Goal: Task Accomplishment & Management: Complete application form

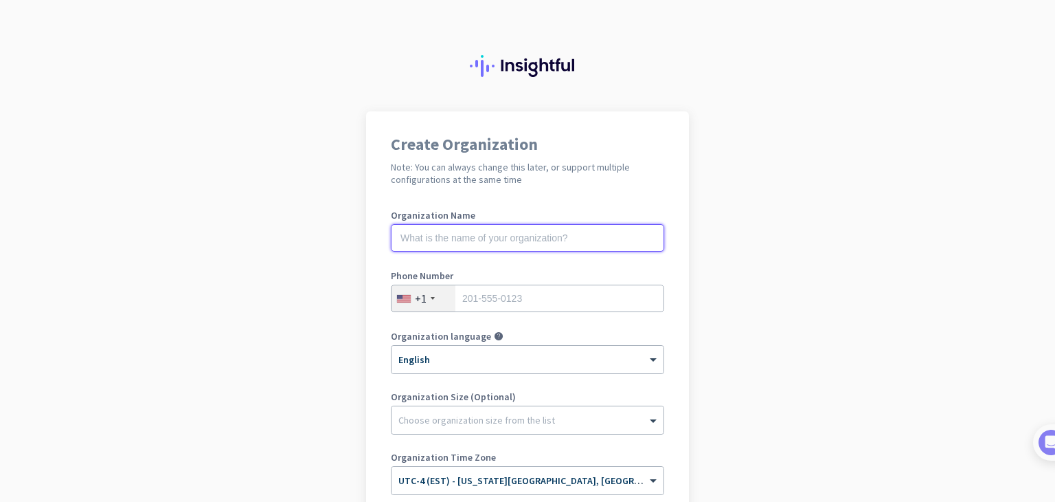
click at [585, 236] on input "text" at bounding box center [527, 237] width 273 height 27
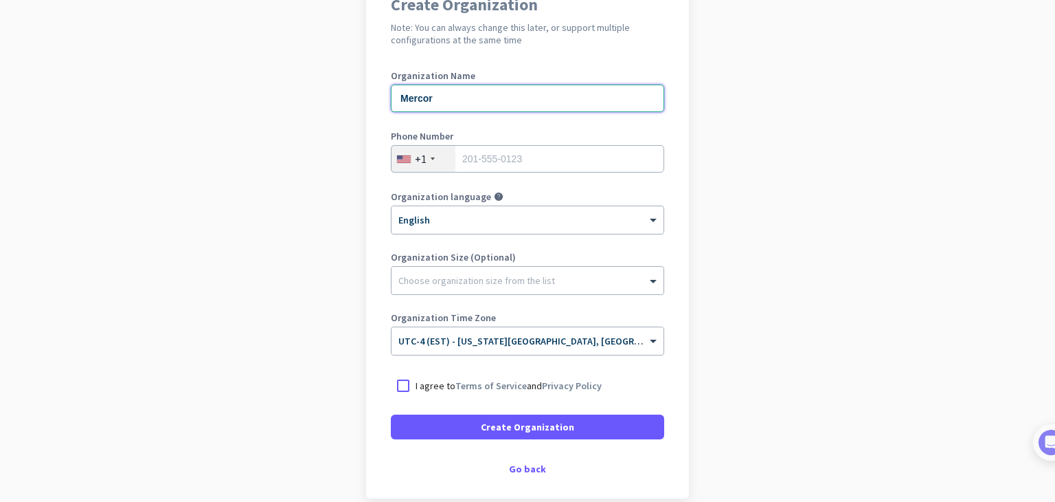
scroll to position [141, 0]
type input "Mercor"
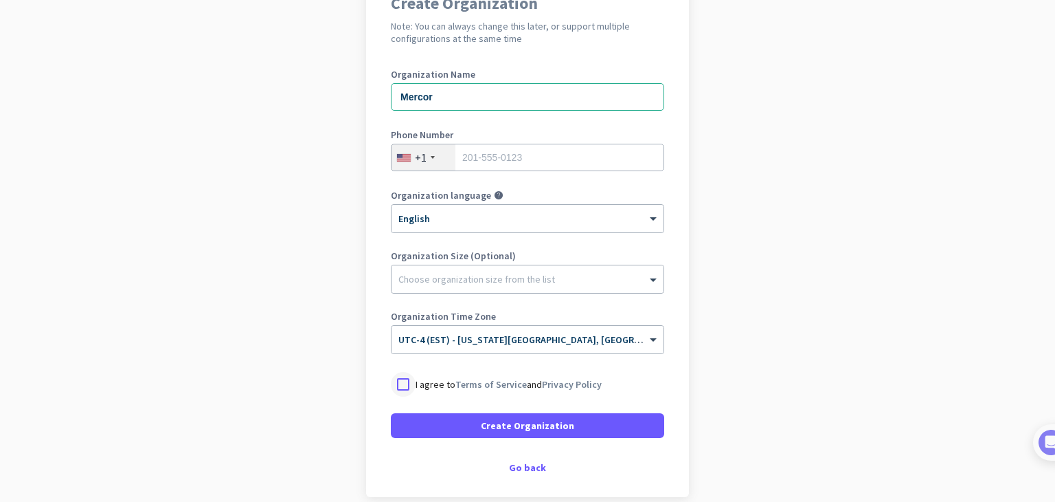
click at [399, 384] on div at bounding box center [403, 384] width 25 height 25
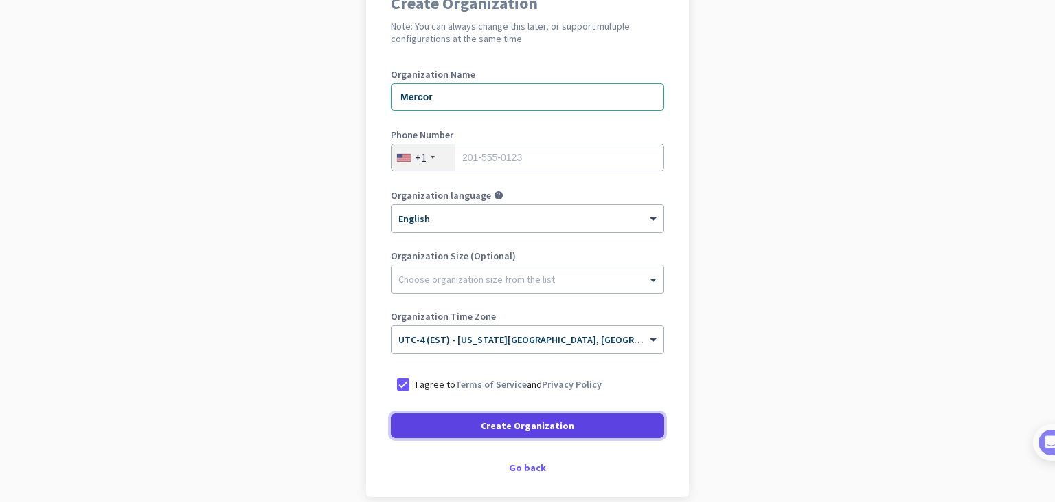
click at [481, 418] on span "Create Organization" at bounding box center [527, 425] width 93 height 14
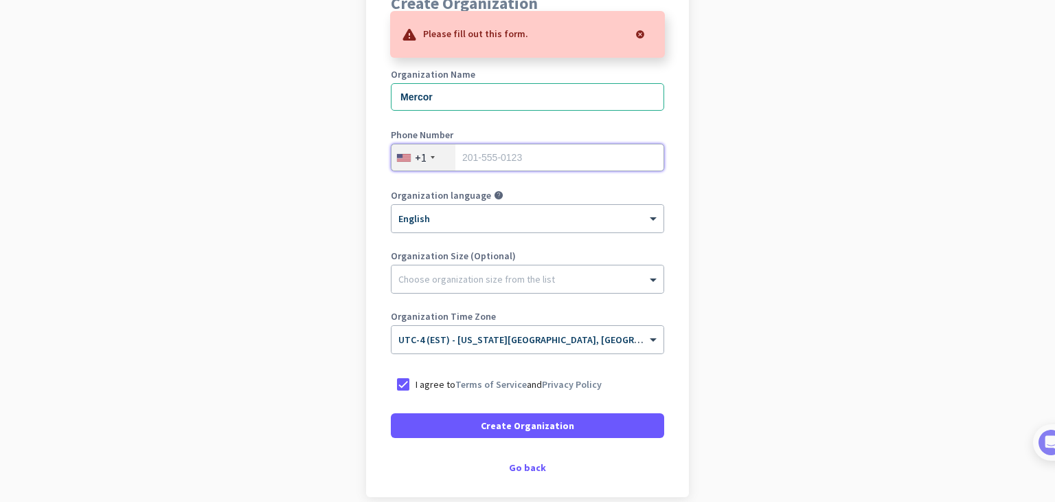
click at [469, 157] on input "tel" at bounding box center [527, 157] width 273 height 27
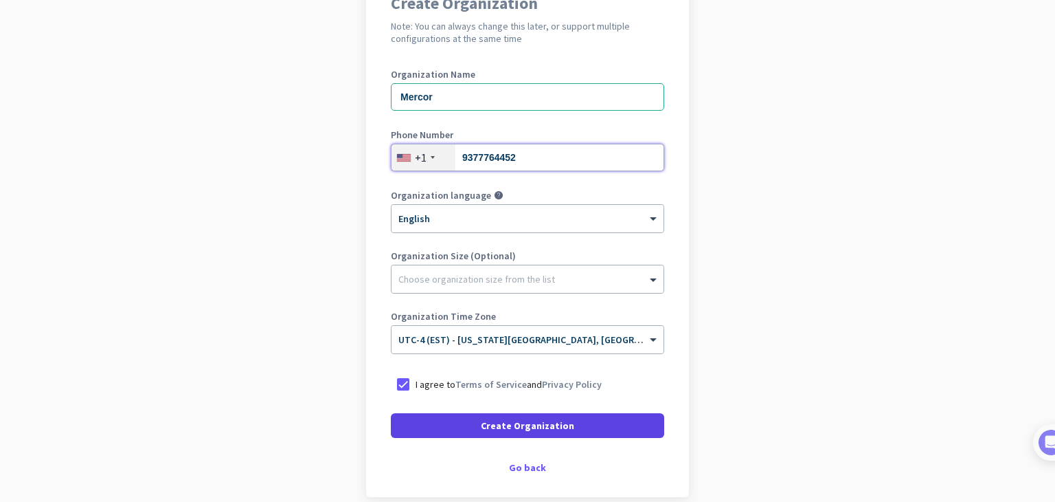
type input "9377764452"
click at [635, 418] on span at bounding box center [527, 425] width 273 height 33
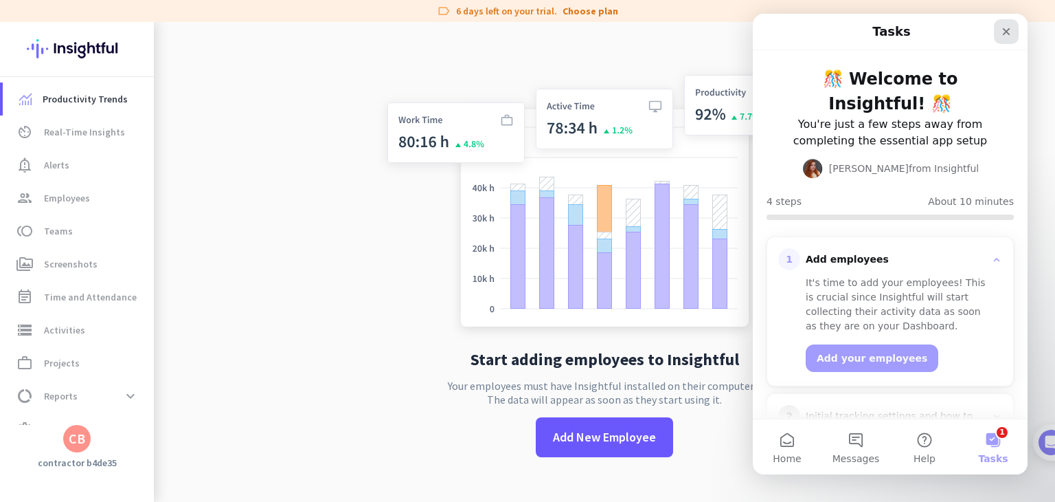
click at [1006, 32] on icon "Close" at bounding box center [1007, 32] width 8 height 8
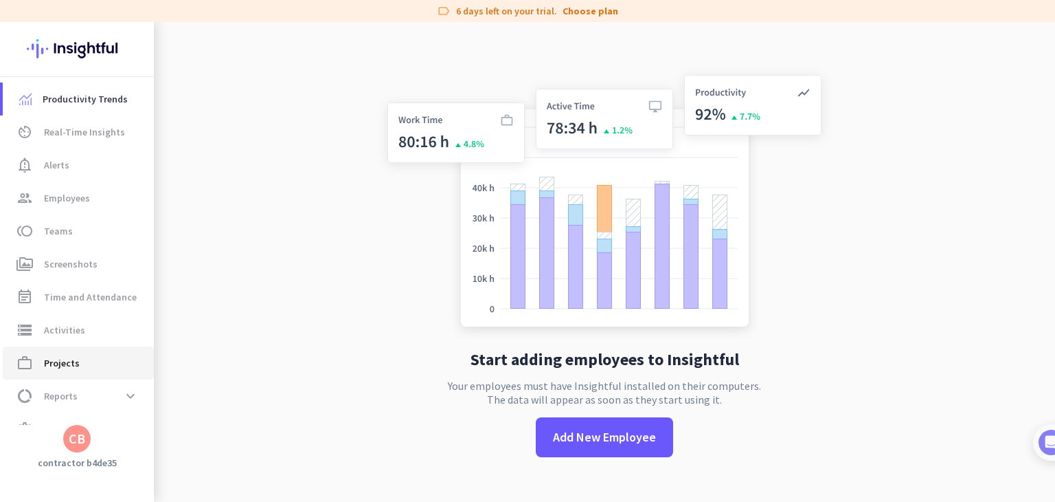
click at [71, 363] on span "Projects" at bounding box center [62, 363] width 36 height 16
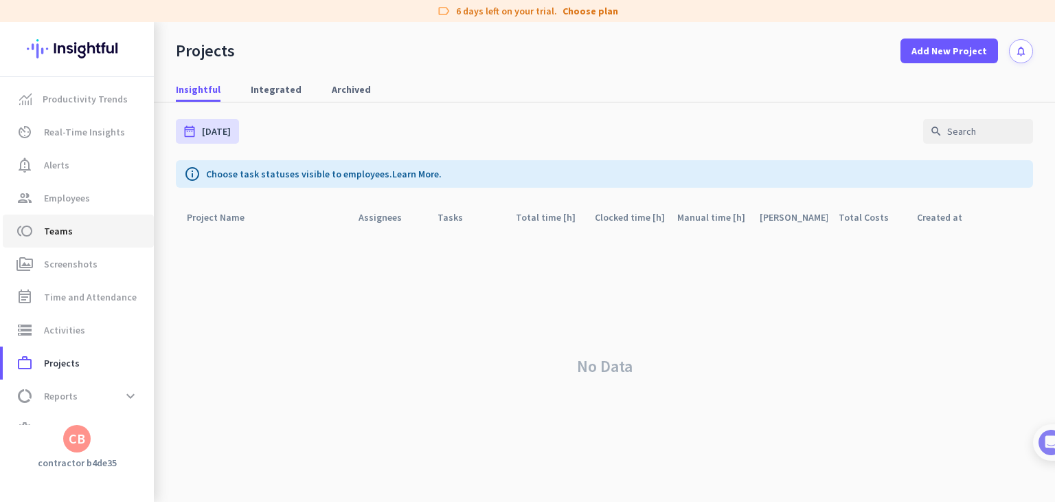
click at [60, 227] on span "Teams" at bounding box center [58, 231] width 29 height 16
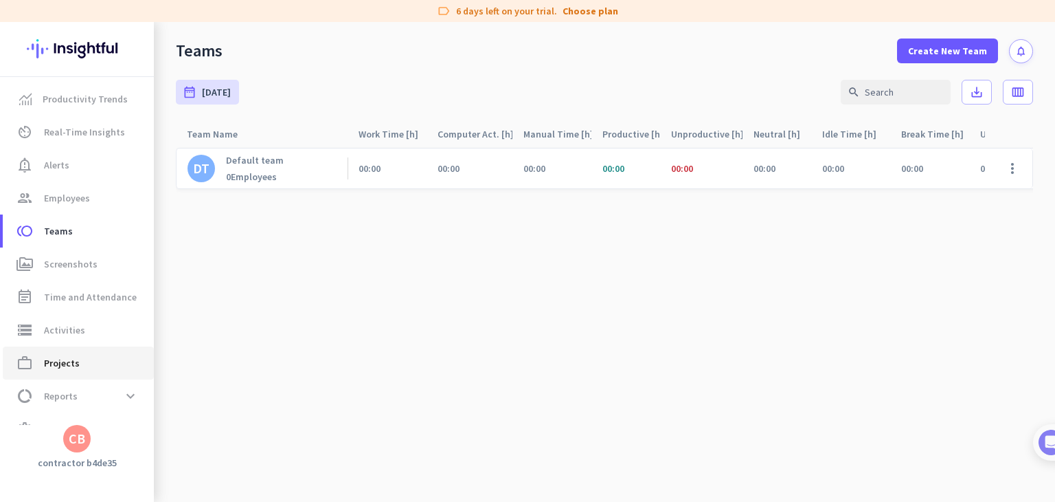
click at [77, 366] on span "Projects" at bounding box center [62, 363] width 36 height 16
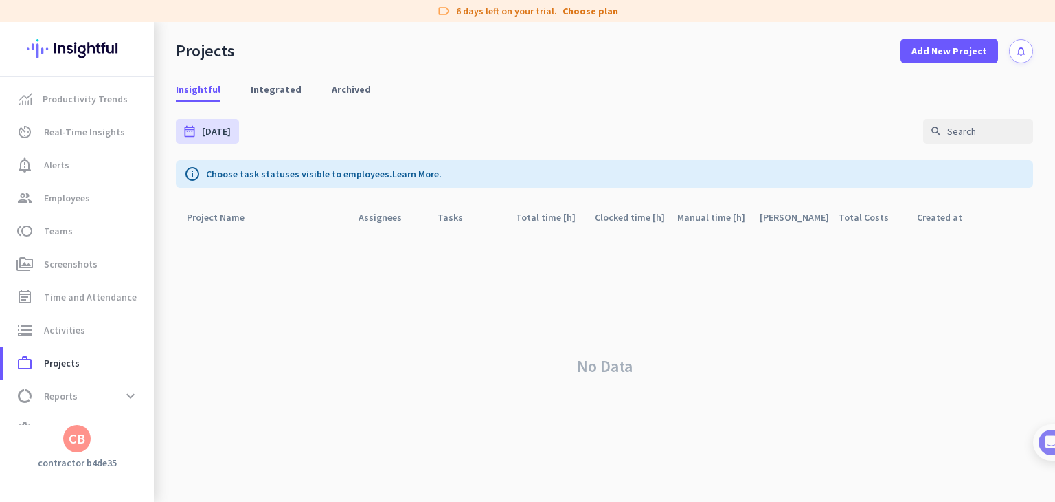
click at [739, 41] on div "Projects Add New Project notifications" at bounding box center [605, 42] width 902 height 41
